Goal: Use online tool/utility: Use online tool/utility

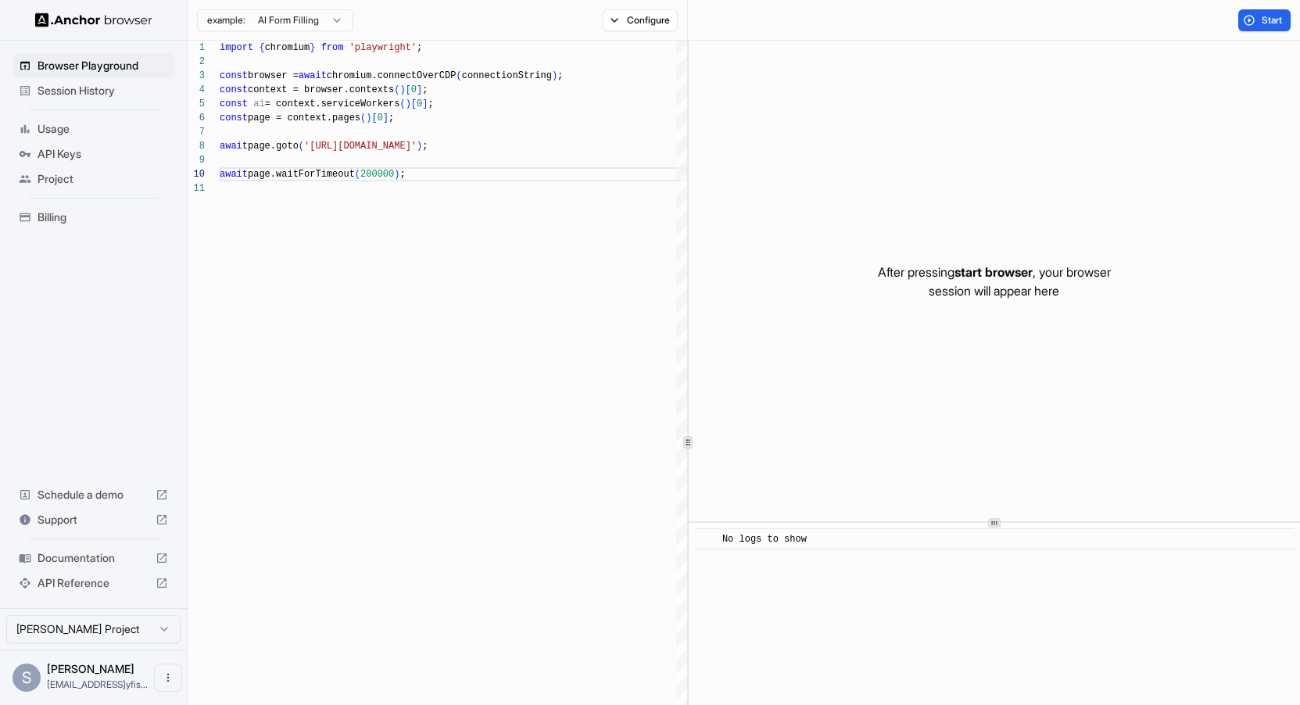
scroll to position [127, 0]
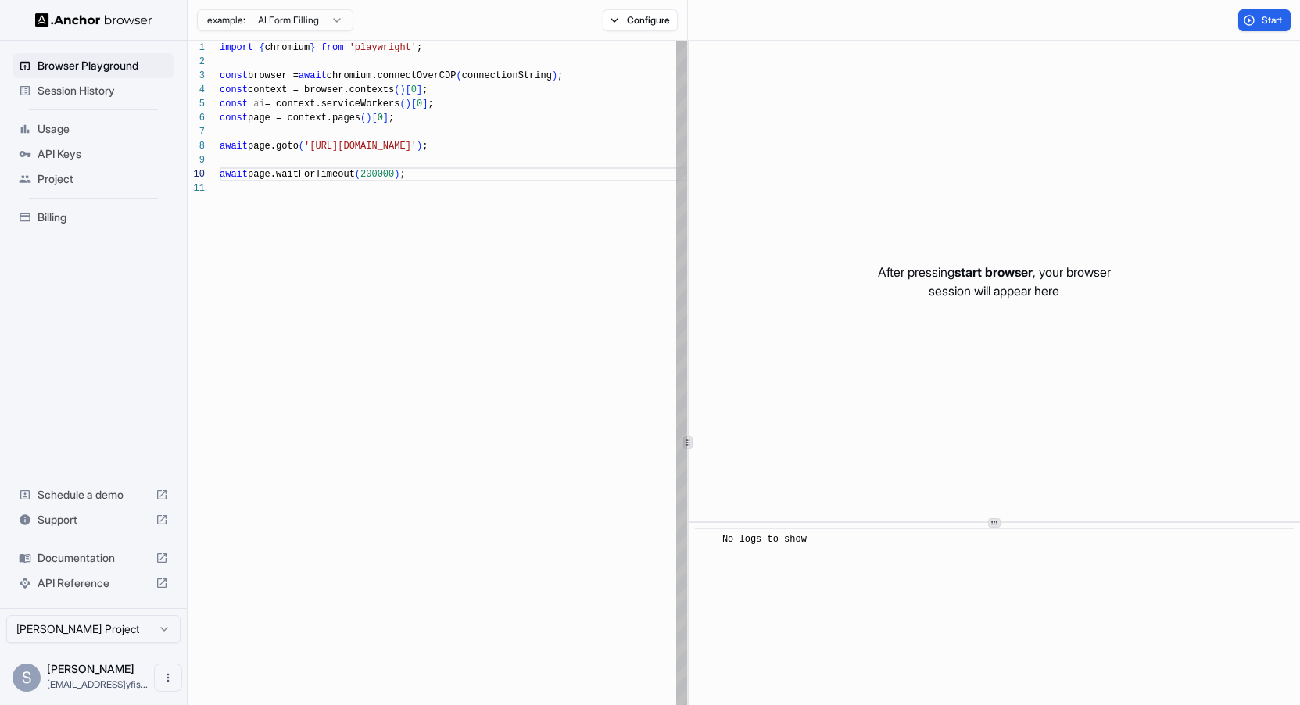
click at [525, 227] on div "import { chromium } from 'playwright' ; const browser = await chromium.connectO…" at bounding box center [453, 503] width 467 height 925
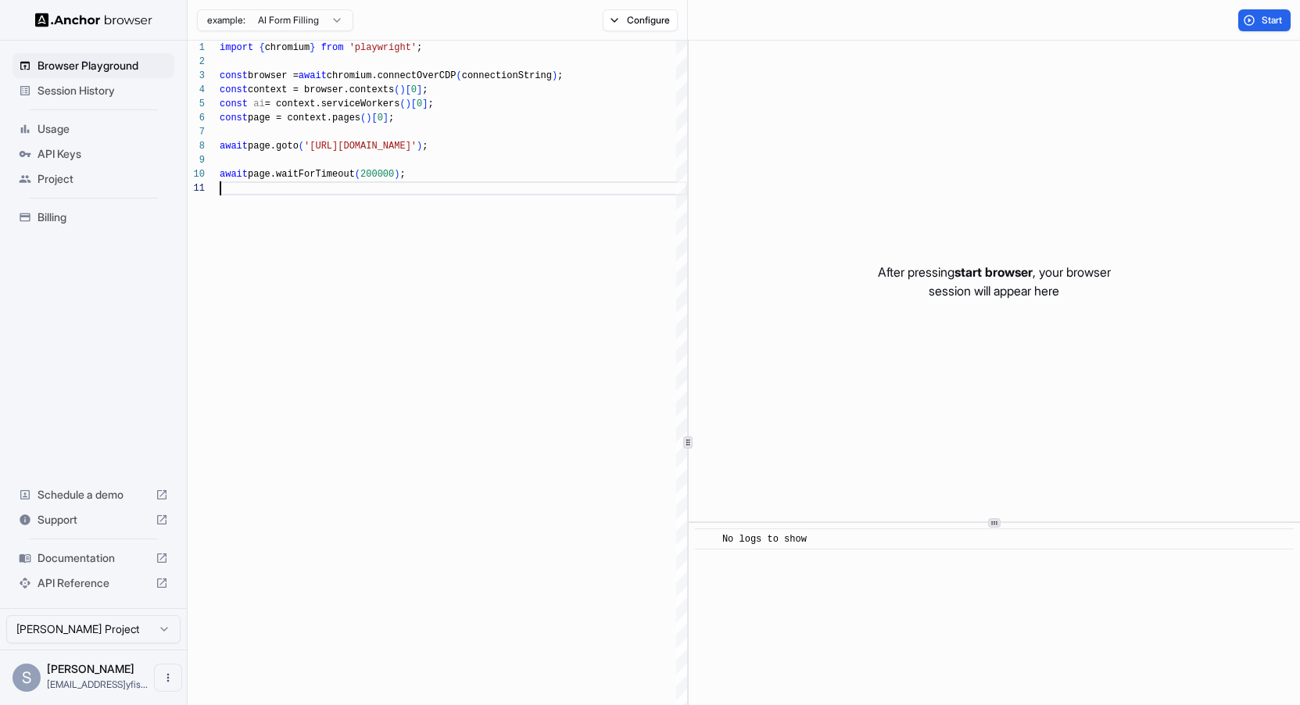
click at [547, 17] on div "example: AI Form Filling Configure" at bounding box center [438, 20] width 500 height 41
click at [642, 17] on button "Configure" at bounding box center [640, 20] width 76 height 22
click at [874, 59] on button "button" at bounding box center [874, 63] width 28 height 16
click at [859, 163] on button "Select Profile..." at bounding box center [809, 158] width 156 height 22
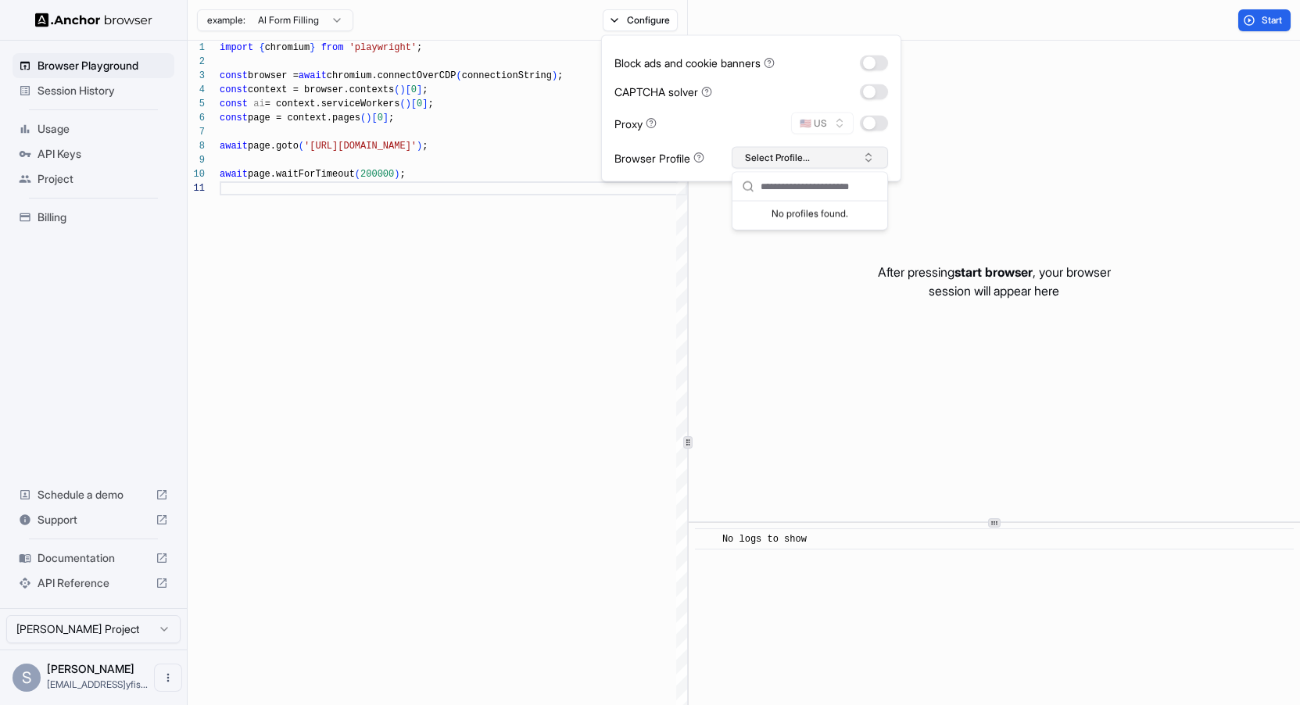
click at [859, 163] on button "Select Profile..." at bounding box center [809, 158] width 156 height 22
click at [875, 127] on button "button" at bounding box center [874, 124] width 28 height 16
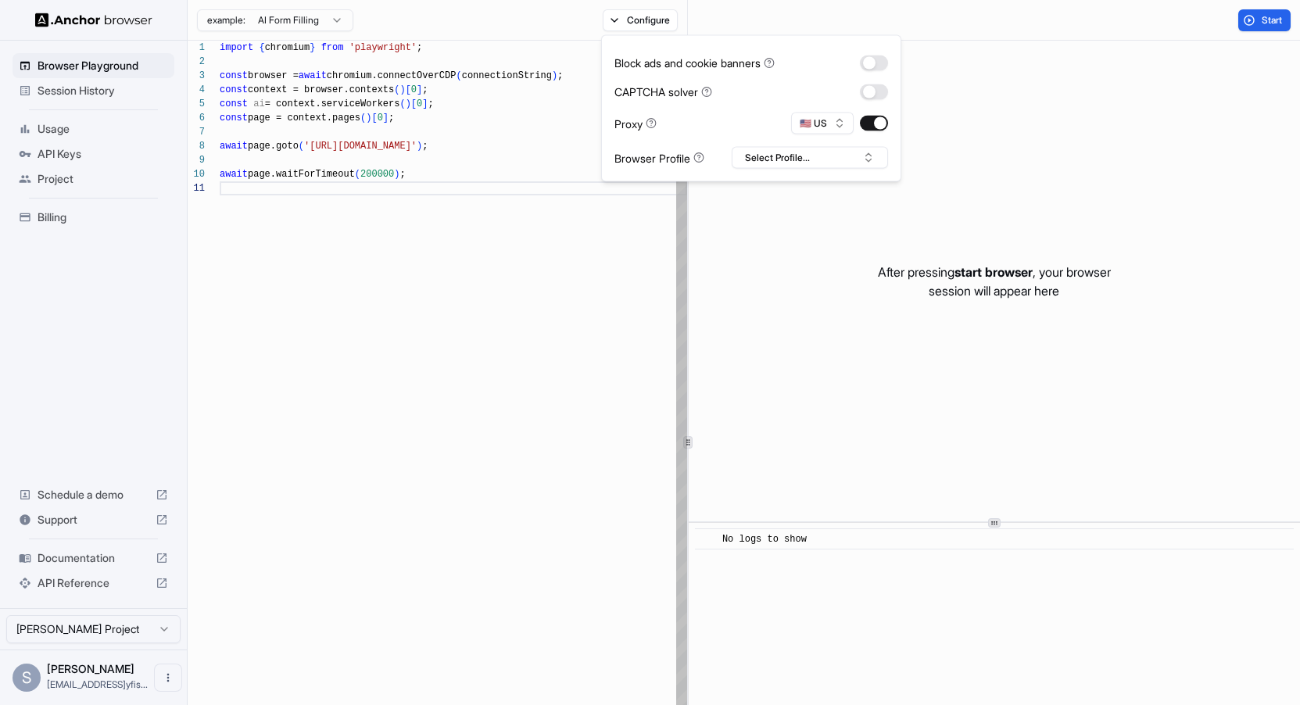
click at [545, 324] on div "import { chromium } from 'playwright' ; const browser = await chromium.connectO…" at bounding box center [453, 503] width 467 height 925
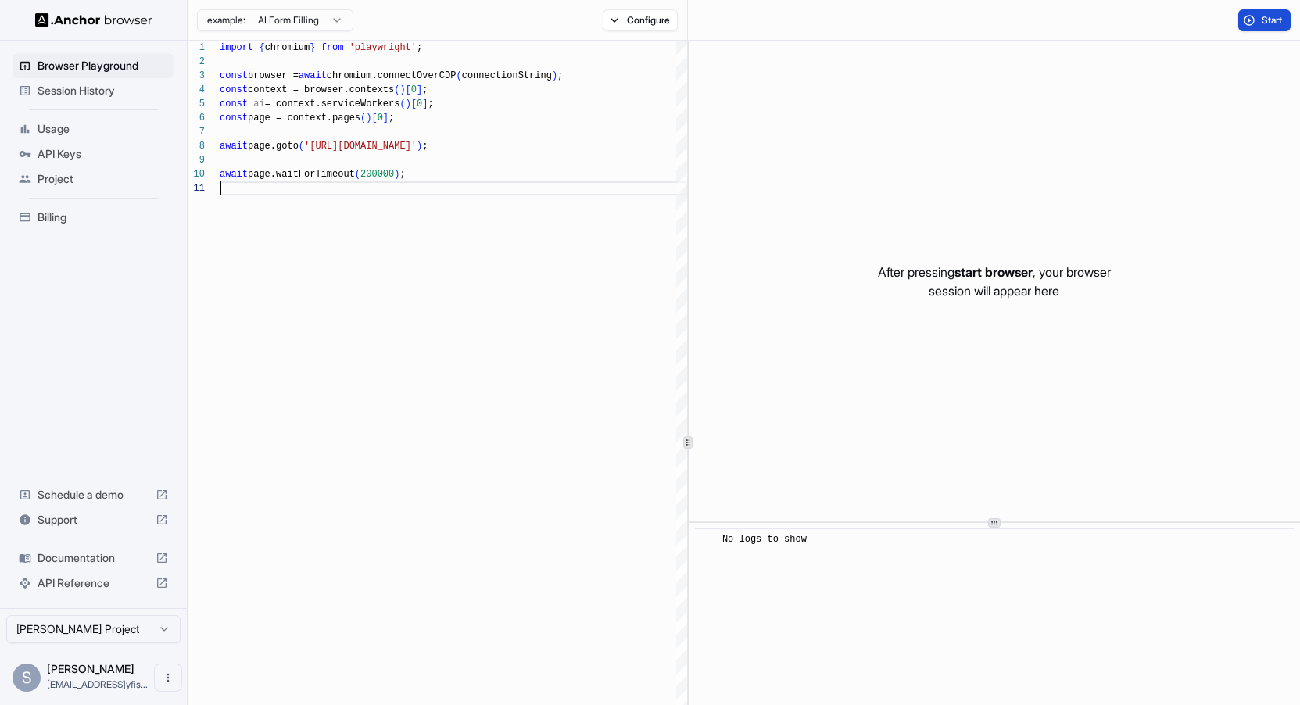
click at [1264, 20] on span "Start" at bounding box center [1272, 20] width 22 height 13
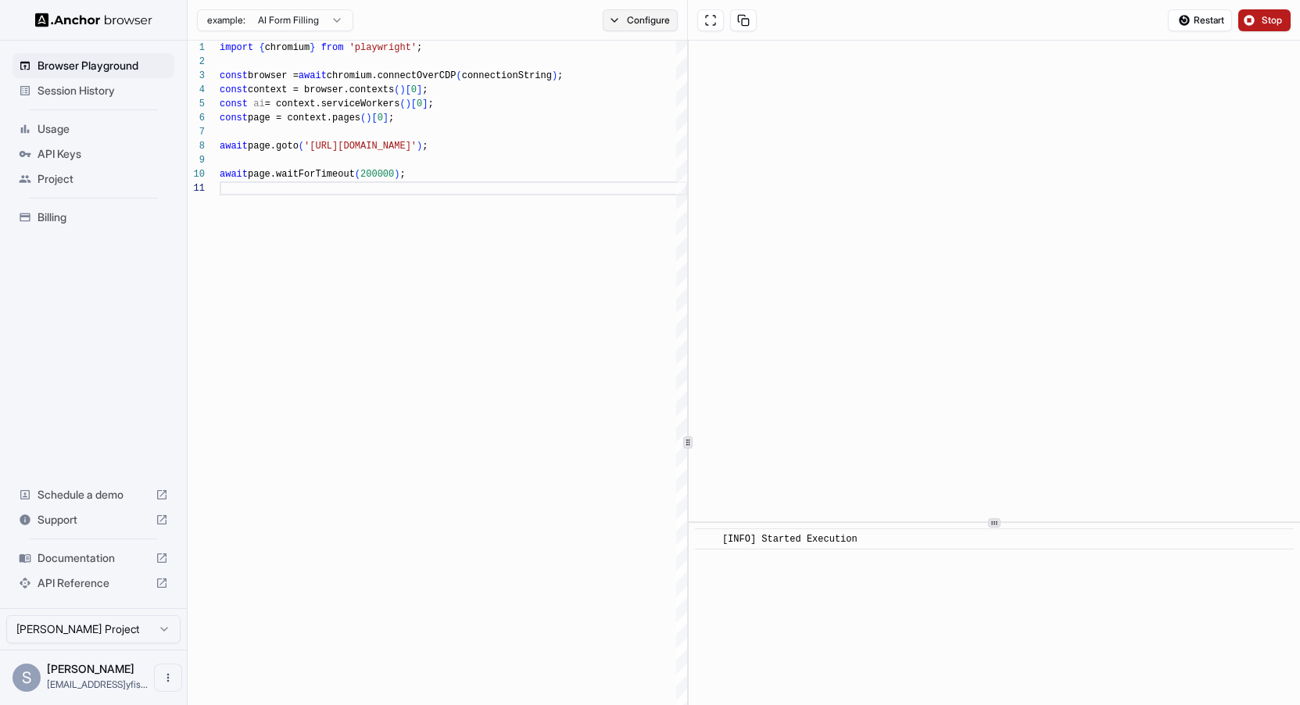
click at [640, 19] on button "Configure" at bounding box center [640, 20] width 76 height 22
click at [824, 152] on button "Select Profile..." at bounding box center [809, 158] width 156 height 22
click at [713, 123] on div "Proxy 🇺🇸 US" at bounding box center [751, 124] width 274 height 22
click at [769, 65] on icon at bounding box center [769, 65] width 0 height 0
click at [774, 61] on icon at bounding box center [768, 62] width 11 height 11
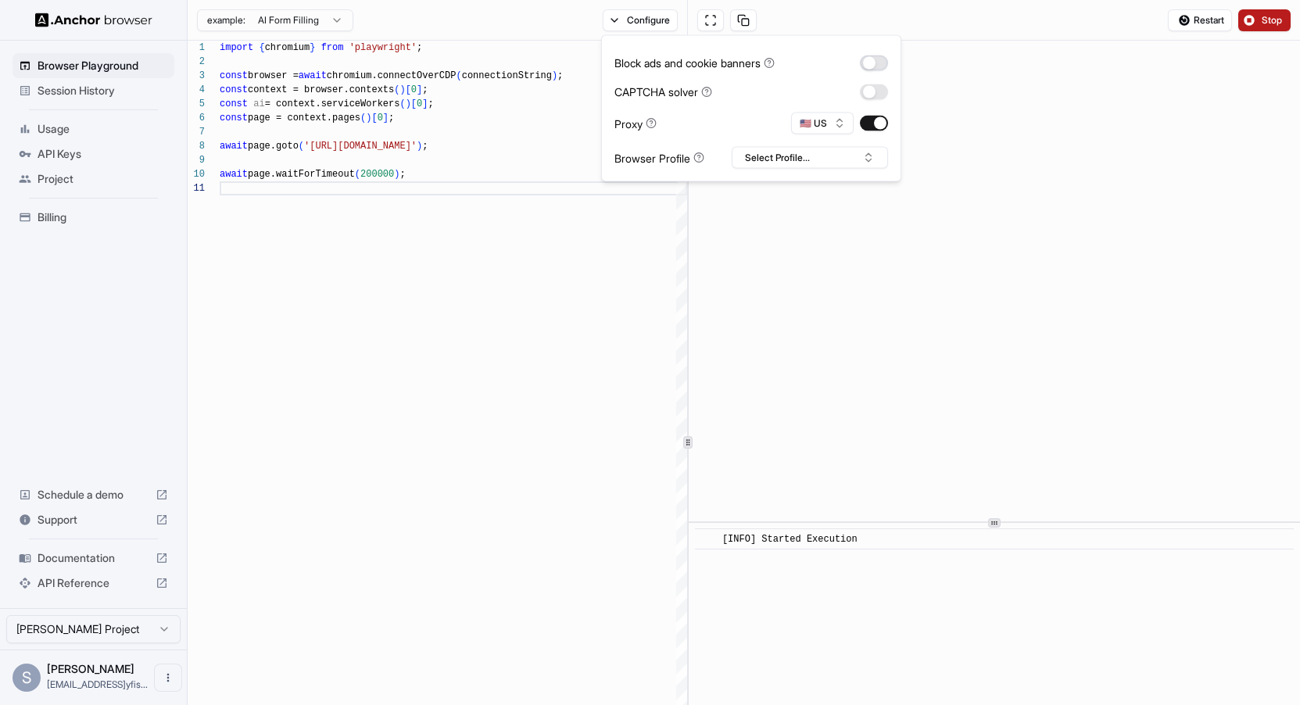
click at [875, 61] on button "button" at bounding box center [874, 63] width 28 height 16
click at [965, 28] on div "Restart Stop" at bounding box center [994, 20] width 612 height 41
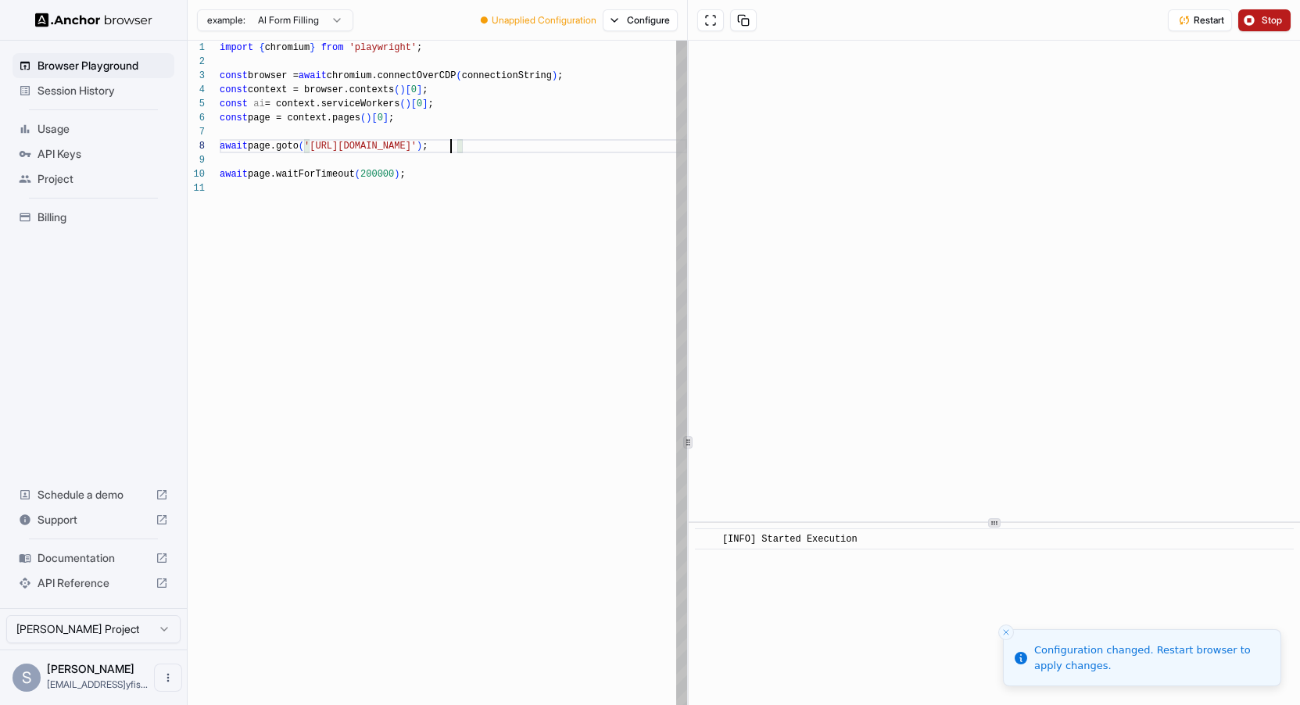
scroll to position [98, 0]
drag, startPoint x: 449, startPoint y: 145, endPoint x: 316, endPoint y: 142, distance: 132.9
click at [316, 142] on div "import { chromium } from 'playwright' ; const browser = await chromium.connectO…" at bounding box center [453, 503] width 467 height 925
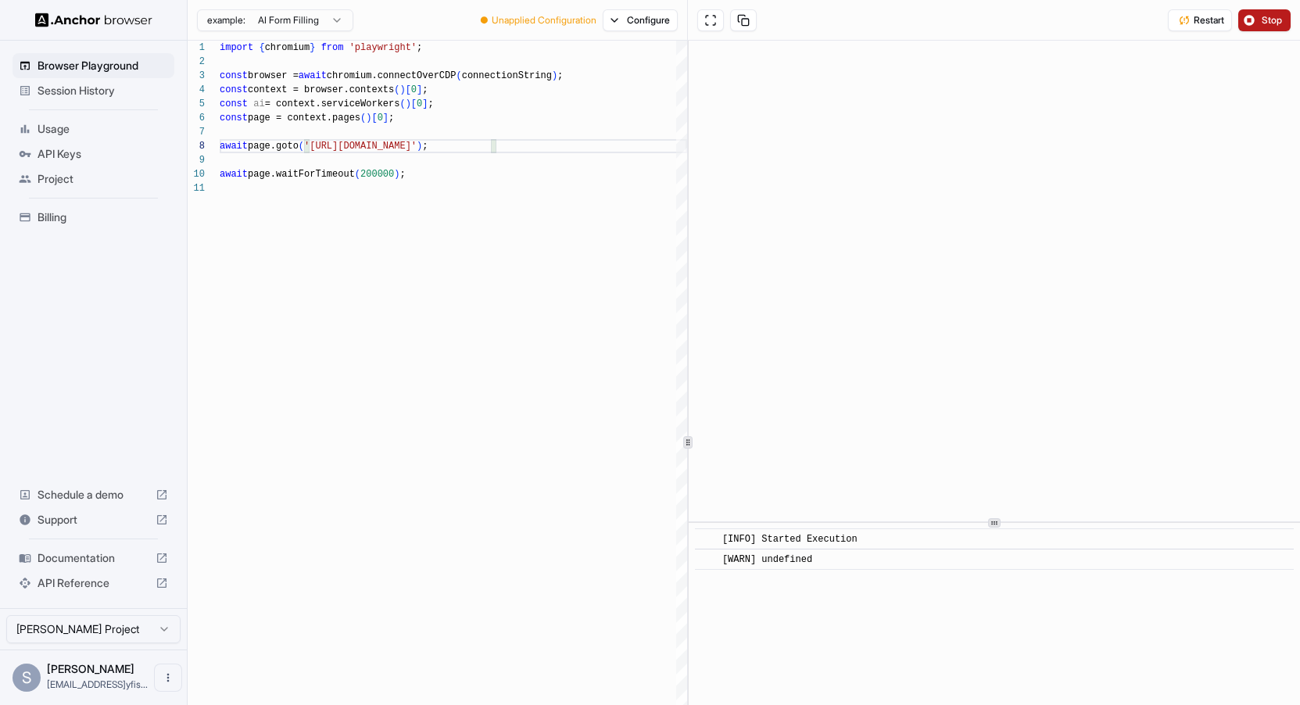
click at [1259, 20] on button "Stop" at bounding box center [1264, 20] width 52 height 22
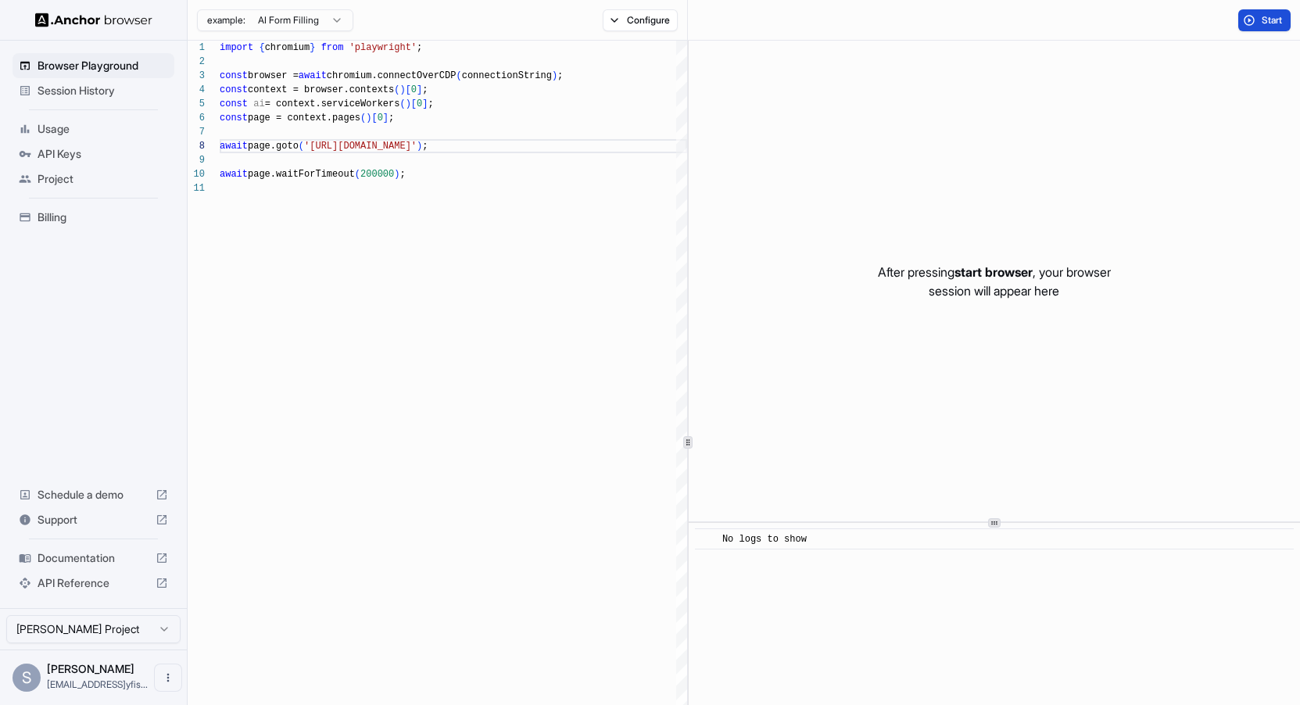
click at [1265, 22] on span "Start" at bounding box center [1272, 20] width 22 height 13
click at [663, 21] on button "Configure" at bounding box center [640, 20] width 76 height 22
click at [795, 5] on div "Start" at bounding box center [994, 20] width 612 height 41
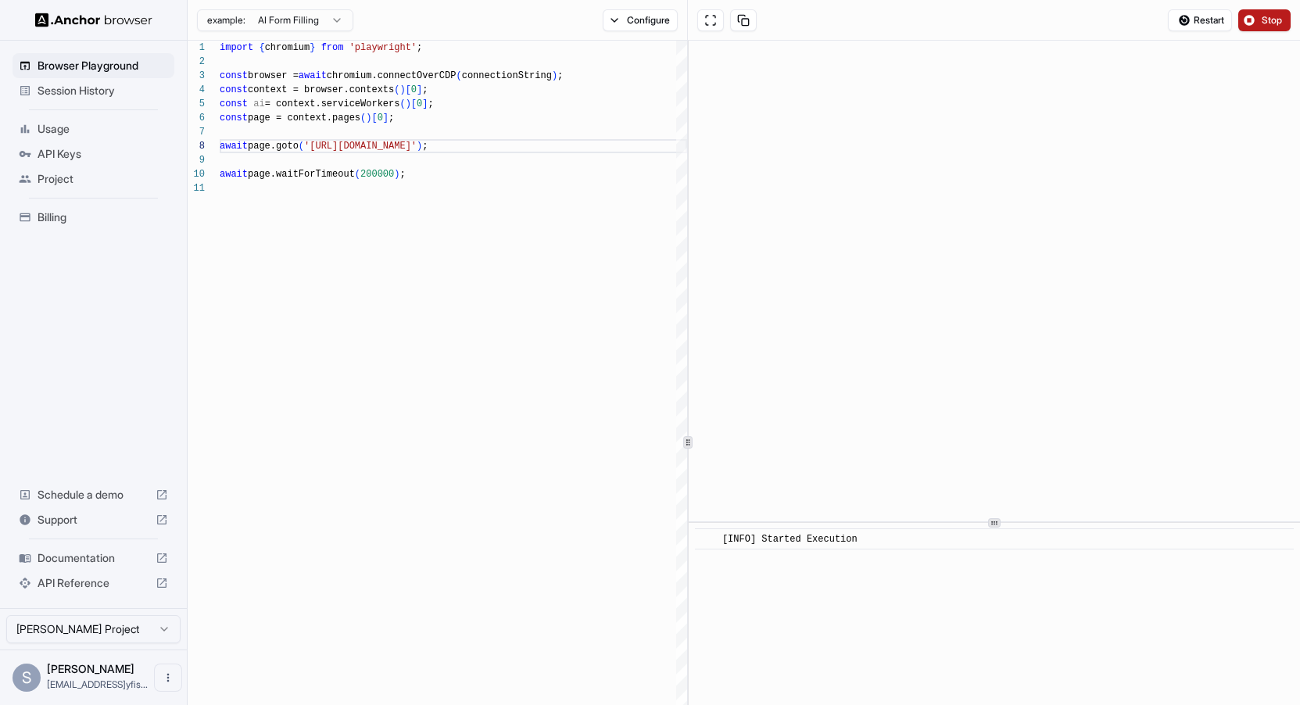
click at [1259, 16] on button "Stop" at bounding box center [1264, 20] width 52 height 22
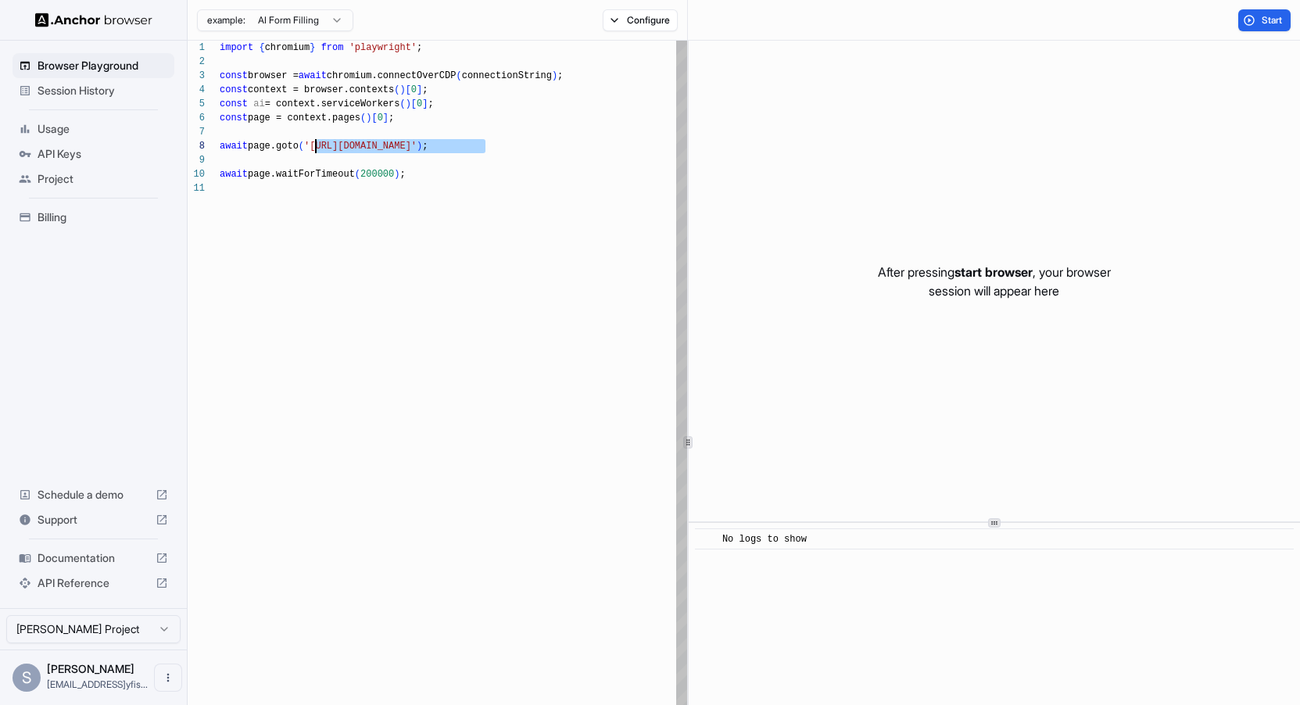
drag, startPoint x: 485, startPoint y: 143, endPoint x: 313, endPoint y: 142, distance: 171.9
click at [313, 142] on div "import { chromium } from 'playwright' ; const browser = await chromium.connectO…" at bounding box center [453, 503] width 467 height 925
click at [315, 144] on div "import { chromium } from 'playwright' ; const browser = await chromium.connectO…" at bounding box center [453, 503] width 467 height 925
type textarea "**********"
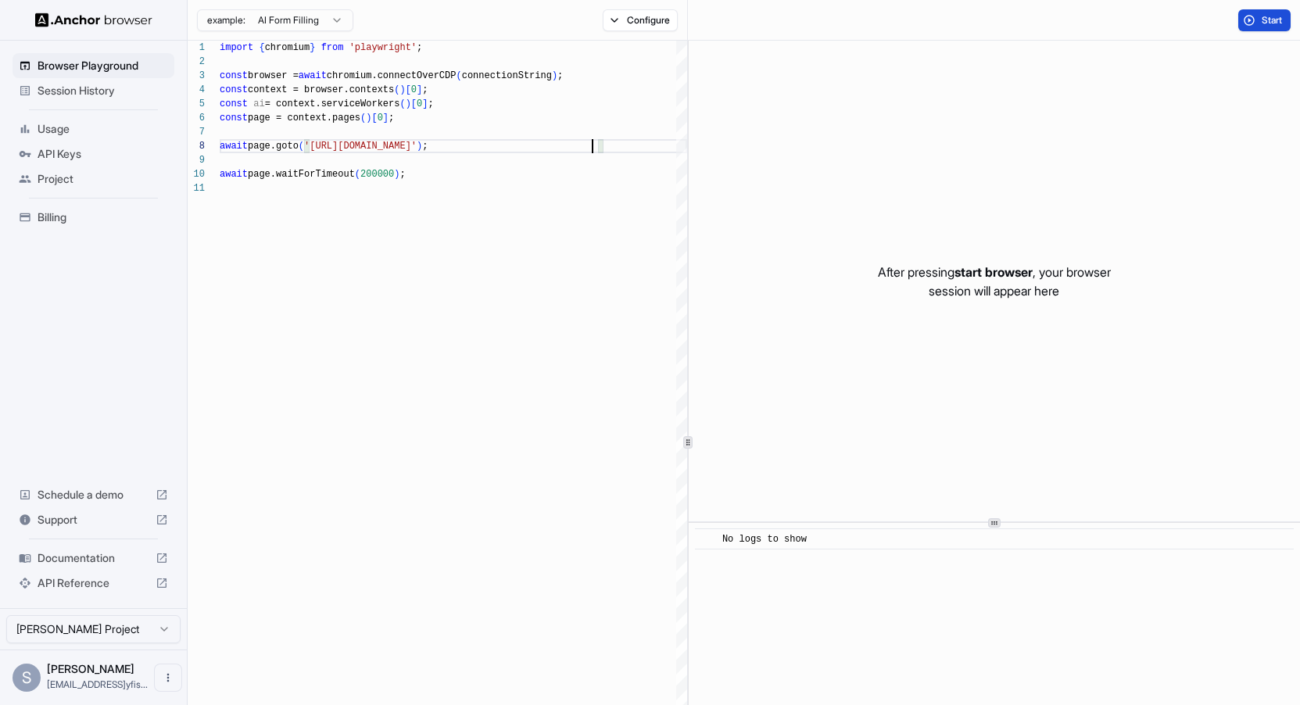
click at [1279, 22] on span "Start" at bounding box center [1272, 20] width 22 height 13
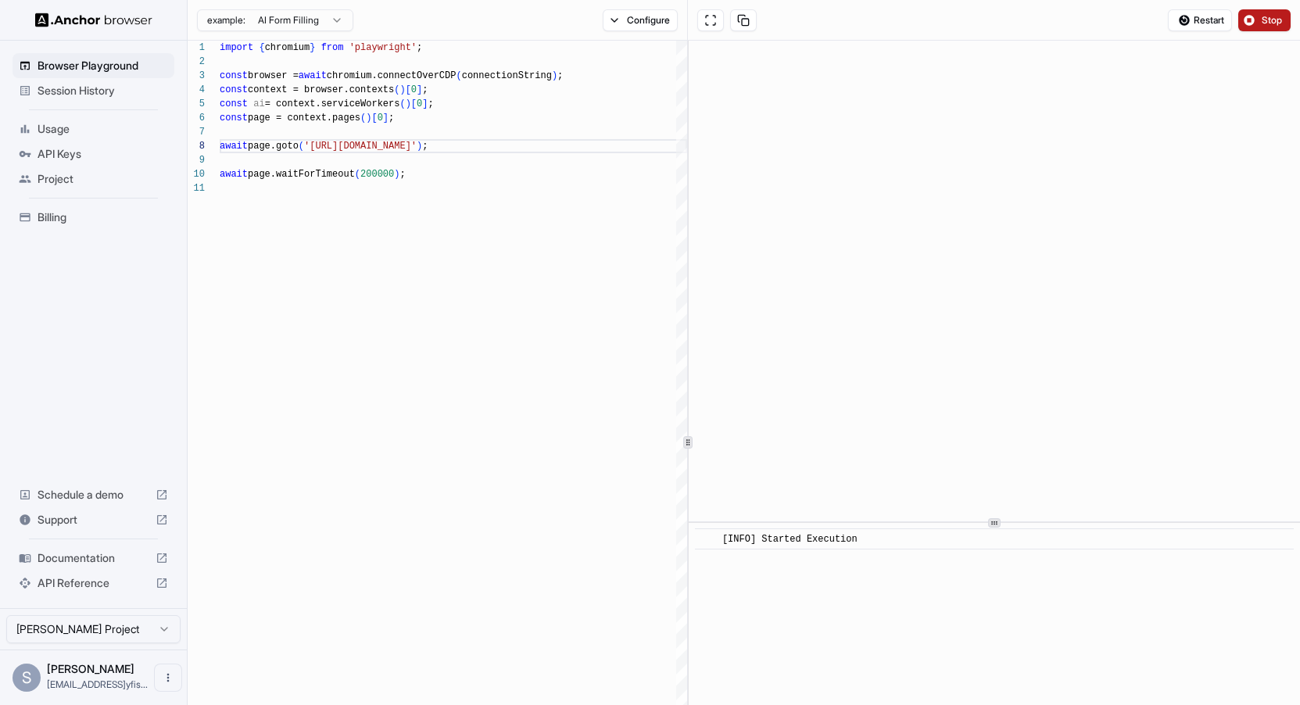
click at [1278, 19] on span "Stop" at bounding box center [1272, 20] width 22 height 13
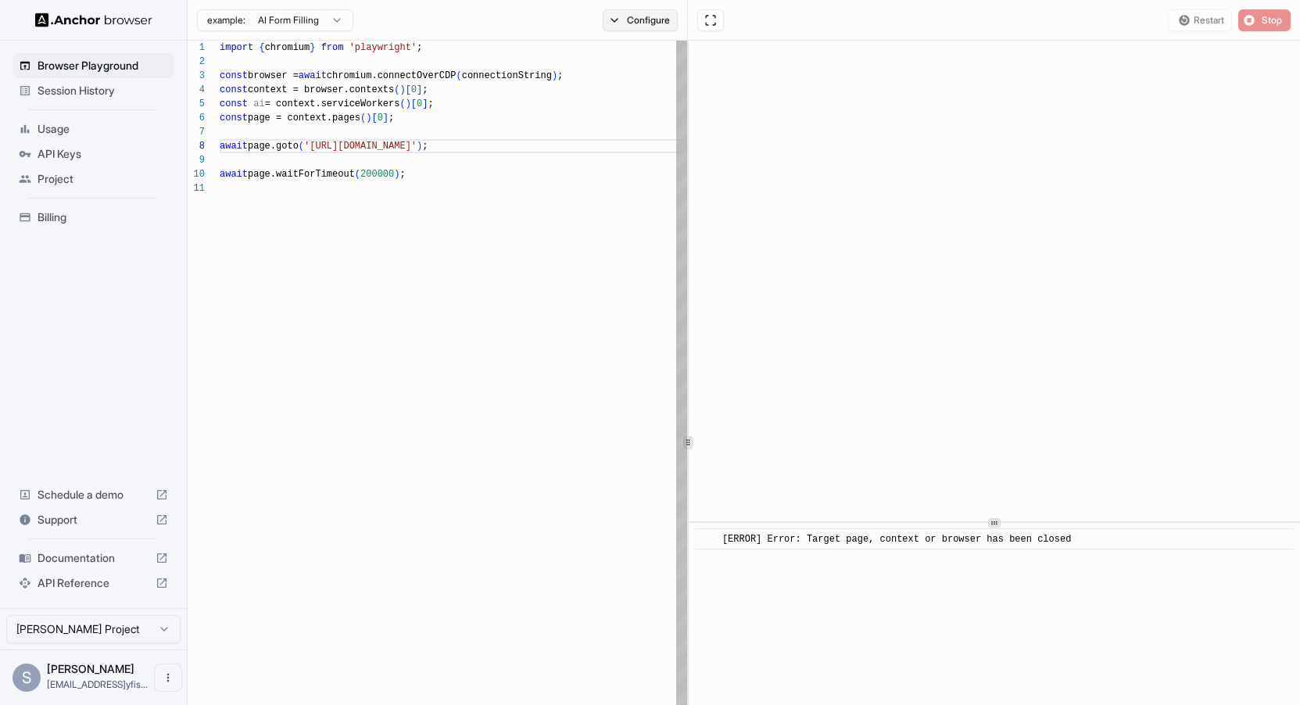
click at [652, 23] on button "Configure" at bounding box center [640, 20] width 76 height 22
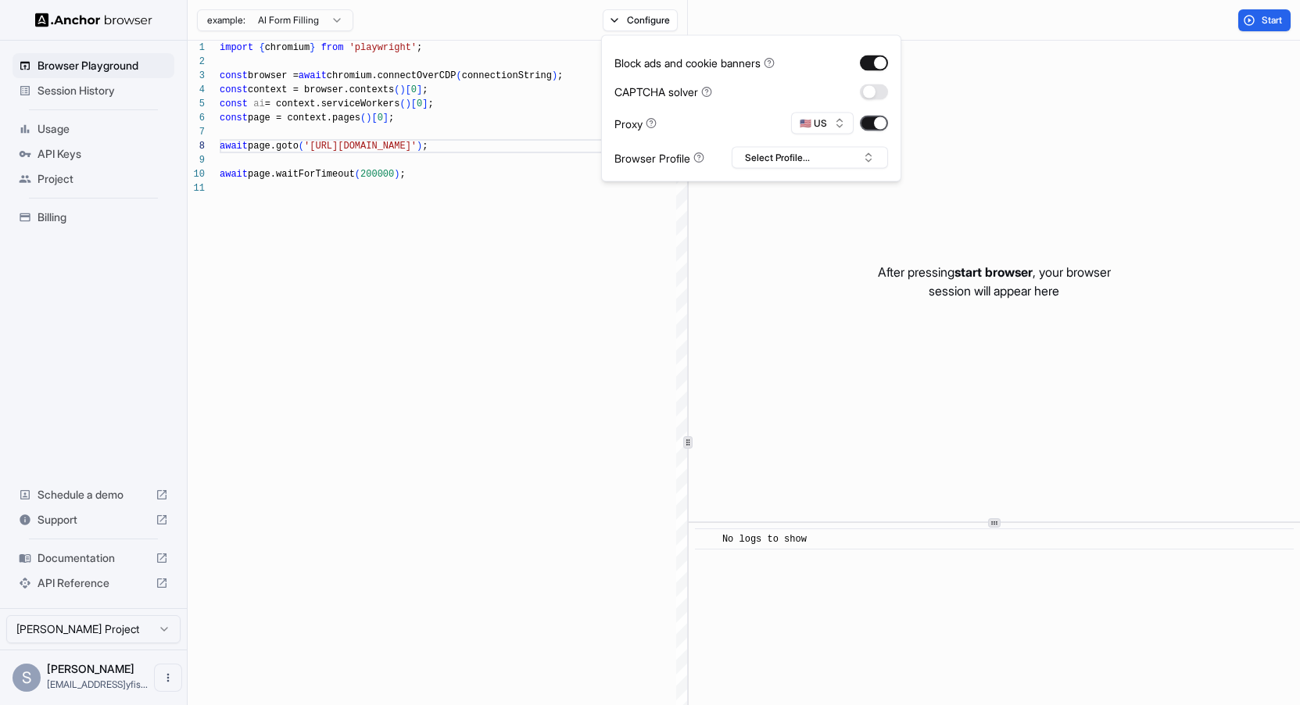
click at [870, 123] on button "button" at bounding box center [874, 124] width 28 height 16
click at [880, 58] on button "button" at bounding box center [874, 63] width 28 height 16
click at [980, 12] on div "Start" at bounding box center [994, 20] width 612 height 41
click at [1264, 25] on span "Start" at bounding box center [1272, 20] width 22 height 13
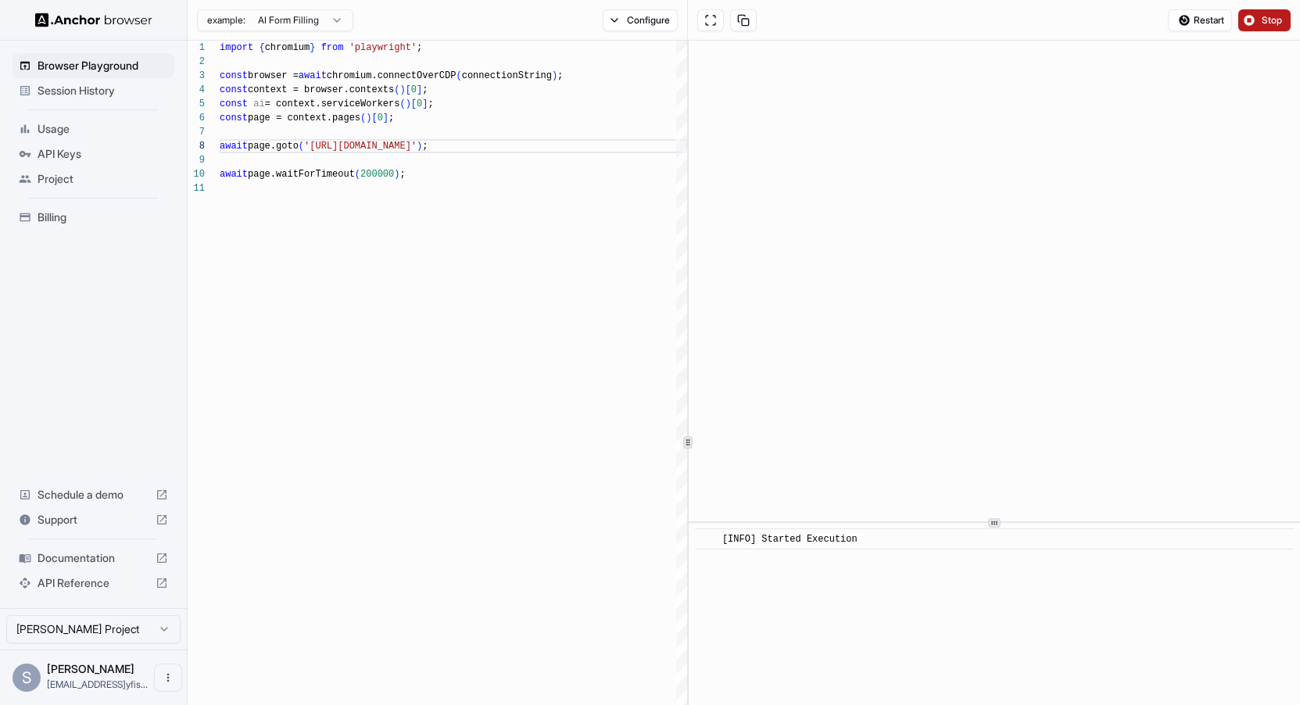
click at [1267, 20] on span "Stop" at bounding box center [1272, 20] width 22 height 13
